Goal: Task Accomplishment & Management: Complete application form

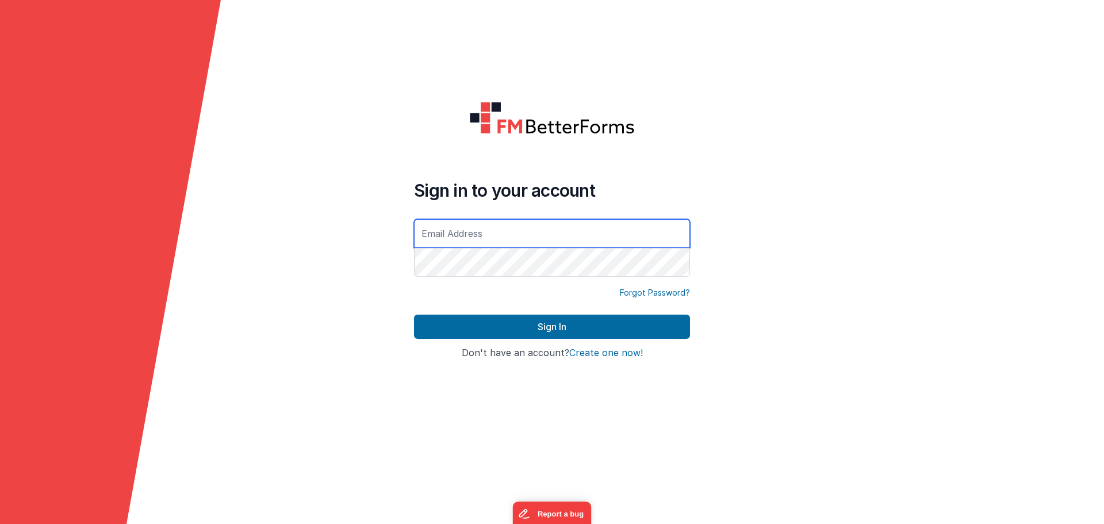
type input "[EMAIL_ADDRESS][DOMAIN_NAME]"
click at [827, 271] on form "Sign in to your account [EMAIL_ADDRESS][DOMAIN_NAME] Forgot Password? Sign In S…" at bounding box center [552, 262] width 1104 height 524
click at [833, 308] on form "Sign in to your account [EMAIL_ADDRESS][DOMAIN_NAME] Forgot Password? Sign In S…" at bounding box center [552, 262] width 1104 height 524
click at [603, 354] on button "Create one now!" at bounding box center [606, 353] width 74 height 10
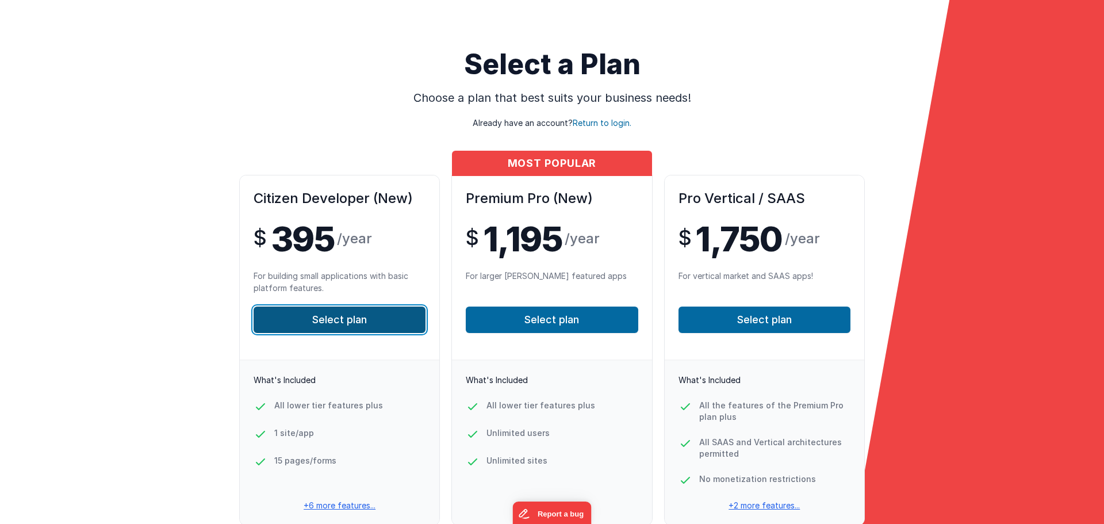
click at [377, 331] on button "Select plan" at bounding box center [340, 319] width 172 height 26
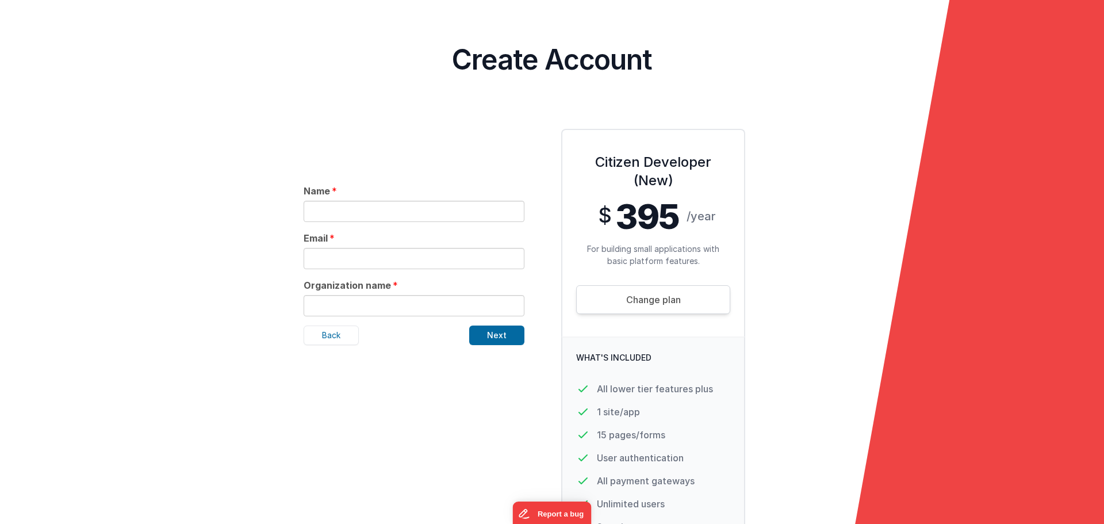
click at [412, 217] on input "text" at bounding box center [414, 211] width 221 height 21
click at [266, 297] on form "Select a Plan Choose a plan that best suits your business needs! Already have a…" at bounding box center [552, 262] width 1104 height 524
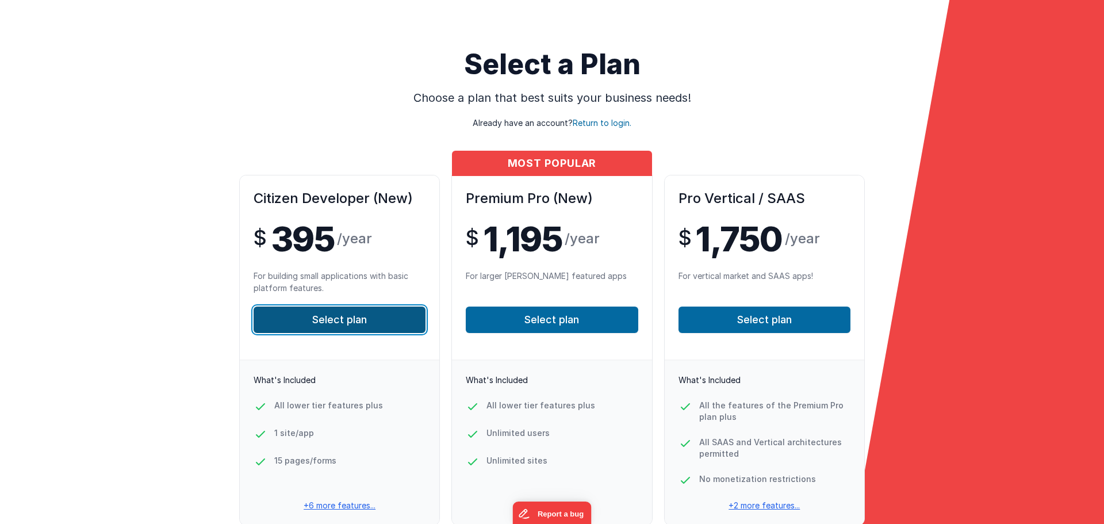
click at [354, 323] on button "Select plan" at bounding box center [340, 319] width 172 height 26
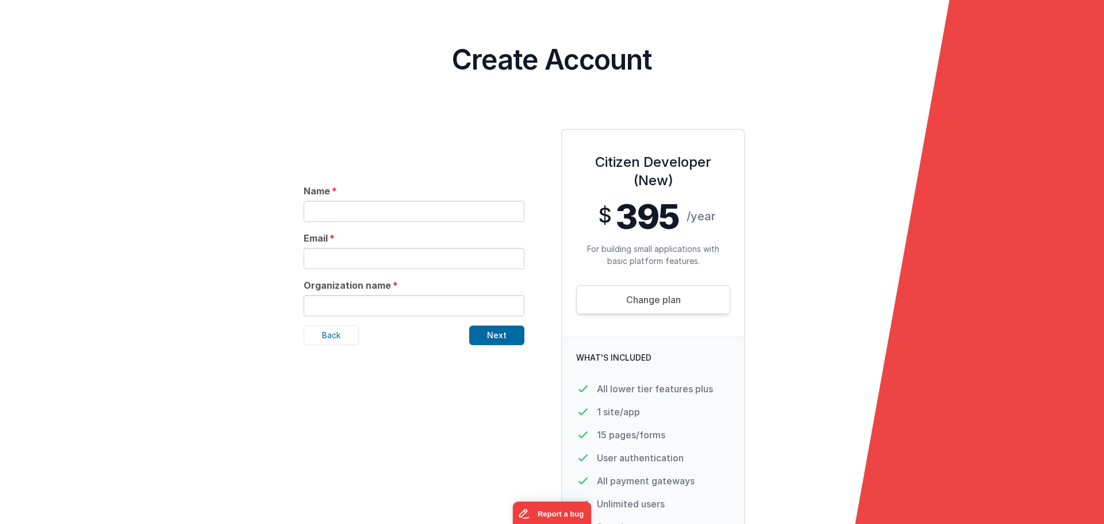
click at [337, 211] on input "text" at bounding box center [414, 211] width 221 height 21
type input "Brett Reed"
type input "[EMAIL_ADDRESS][DOMAIN_NAME]"
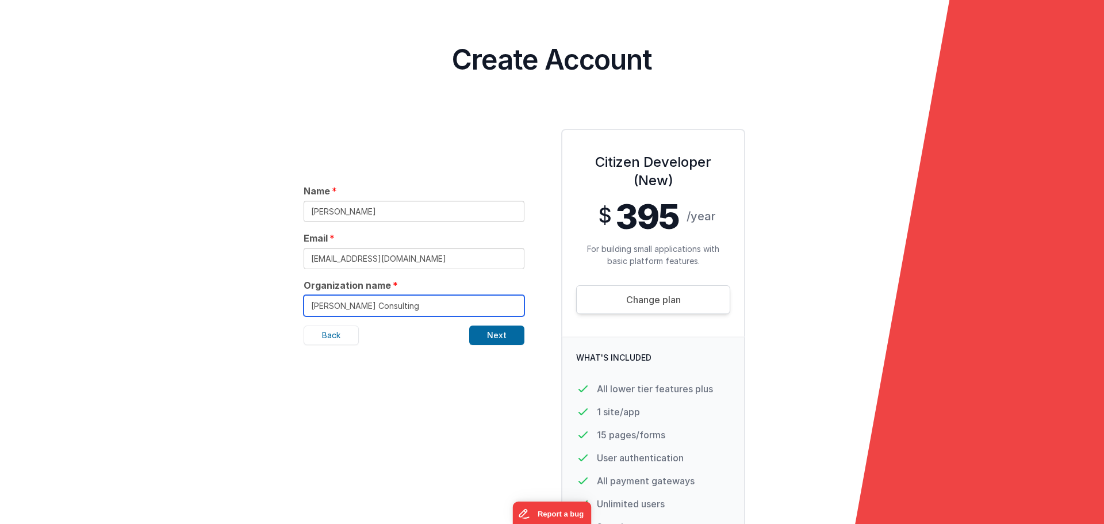
drag, startPoint x: 415, startPoint y: 306, endPoint x: 352, endPoint y: 312, distance: 63.5
click at [352, 312] on input "Brett Reed Consulting" at bounding box center [414, 305] width 221 height 21
type input "Brett Reed Independent Technology Enhancements"
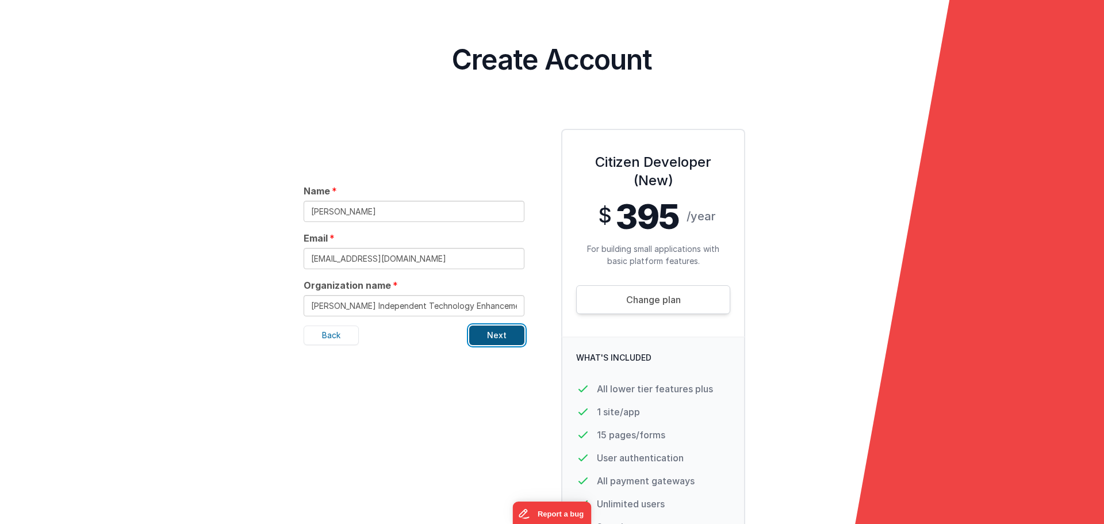
click at [485, 337] on button "Next" at bounding box center [496, 335] width 55 height 20
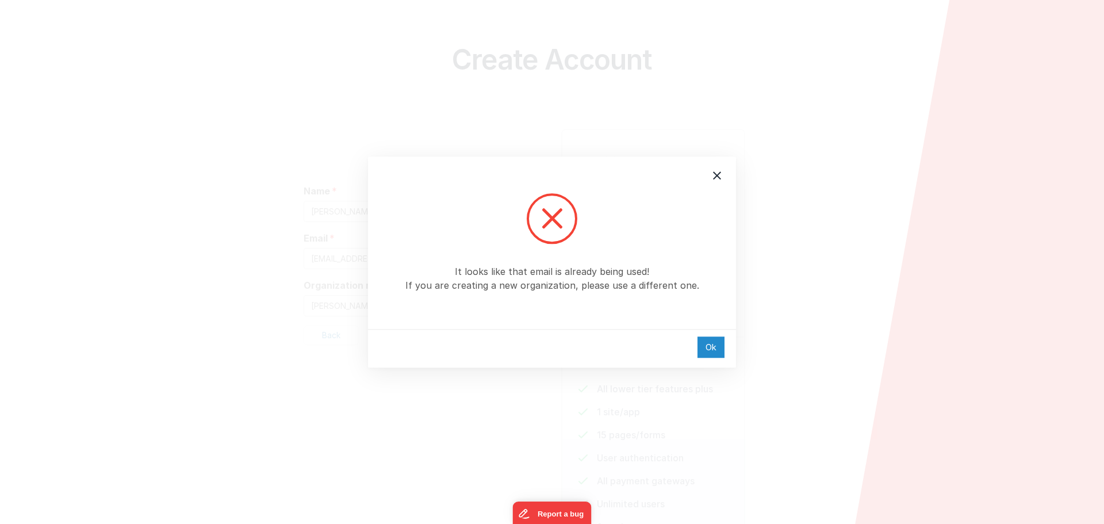
click at [702, 348] on div "Ok" at bounding box center [710, 346] width 27 height 21
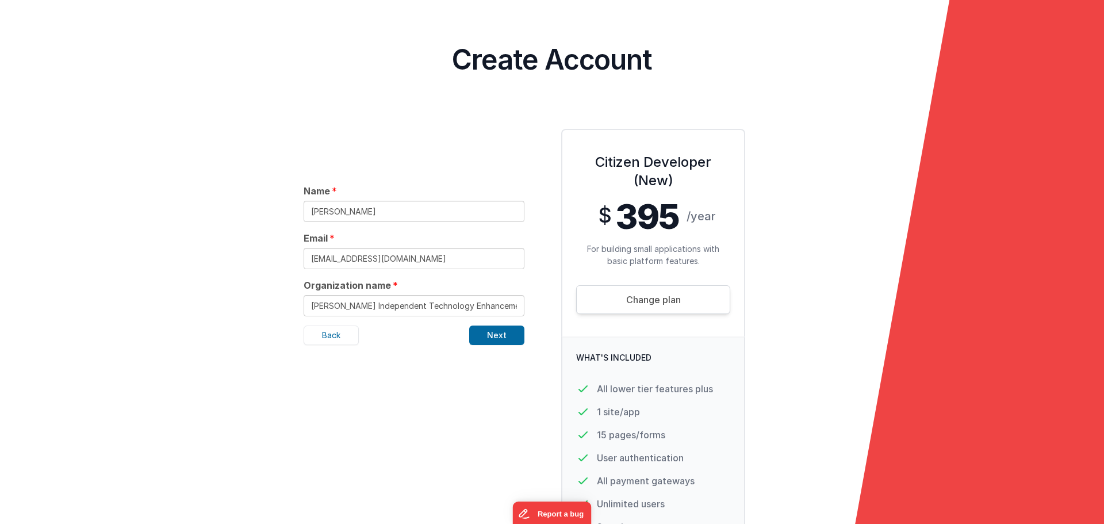
click at [425, 354] on div "Name Brett Reed Email dev.brettreed@gmail.com Organization name Brett Reed Inde…" at bounding box center [413, 401] width 239 height 562
click at [387, 251] on input "[EMAIL_ADDRESS][DOMAIN_NAME]" at bounding box center [414, 258] width 221 height 21
click at [189, 263] on form "Select a Plan Choose a plan that best suits your business needs! Already have a…" at bounding box center [552, 262] width 1104 height 524
